Goal: Task Accomplishment & Management: Use online tool/utility

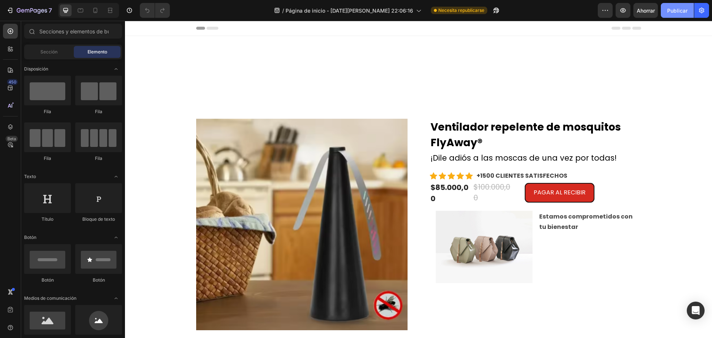
click at [681, 4] on button "Publicar" at bounding box center [676, 10] width 33 height 15
click at [98, 14] on icon at bounding box center [95, 10] width 7 height 7
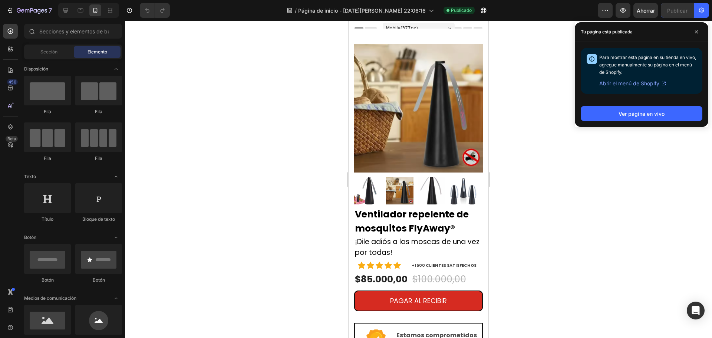
click at [654, 82] on font "Abrir el menú de Shopify" at bounding box center [629, 83] width 60 height 6
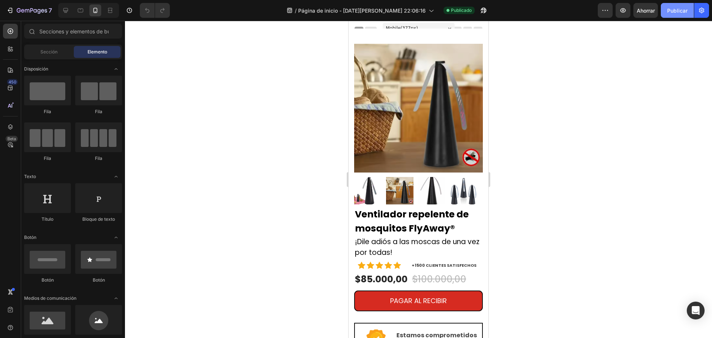
click at [666, 5] on button "Publicar" at bounding box center [676, 10] width 33 height 15
click at [372, 320] on font "Ver página en vivo" at bounding box center [371, 321] width 42 height 6
click at [11, 4] on button "7" at bounding box center [29, 10] width 52 height 15
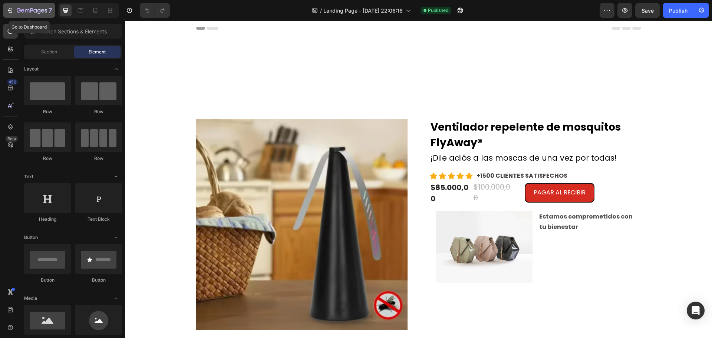
click at [15, 11] on div "7" at bounding box center [29, 10] width 46 height 9
click at [687, 11] on div "Publish" at bounding box center [678, 11] width 19 height 8
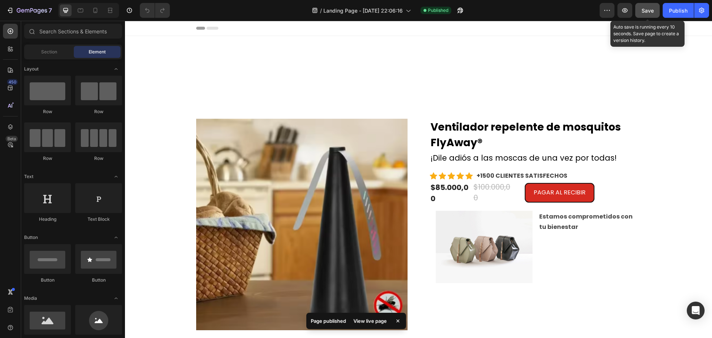
click at [648, 17] on button "Save" at bounding box center [647, 10] width 24 height 15
click at [627, 15] on button "button" at bounding box center [624, 10] width 15 height 15
